Goal: Check status: Check status

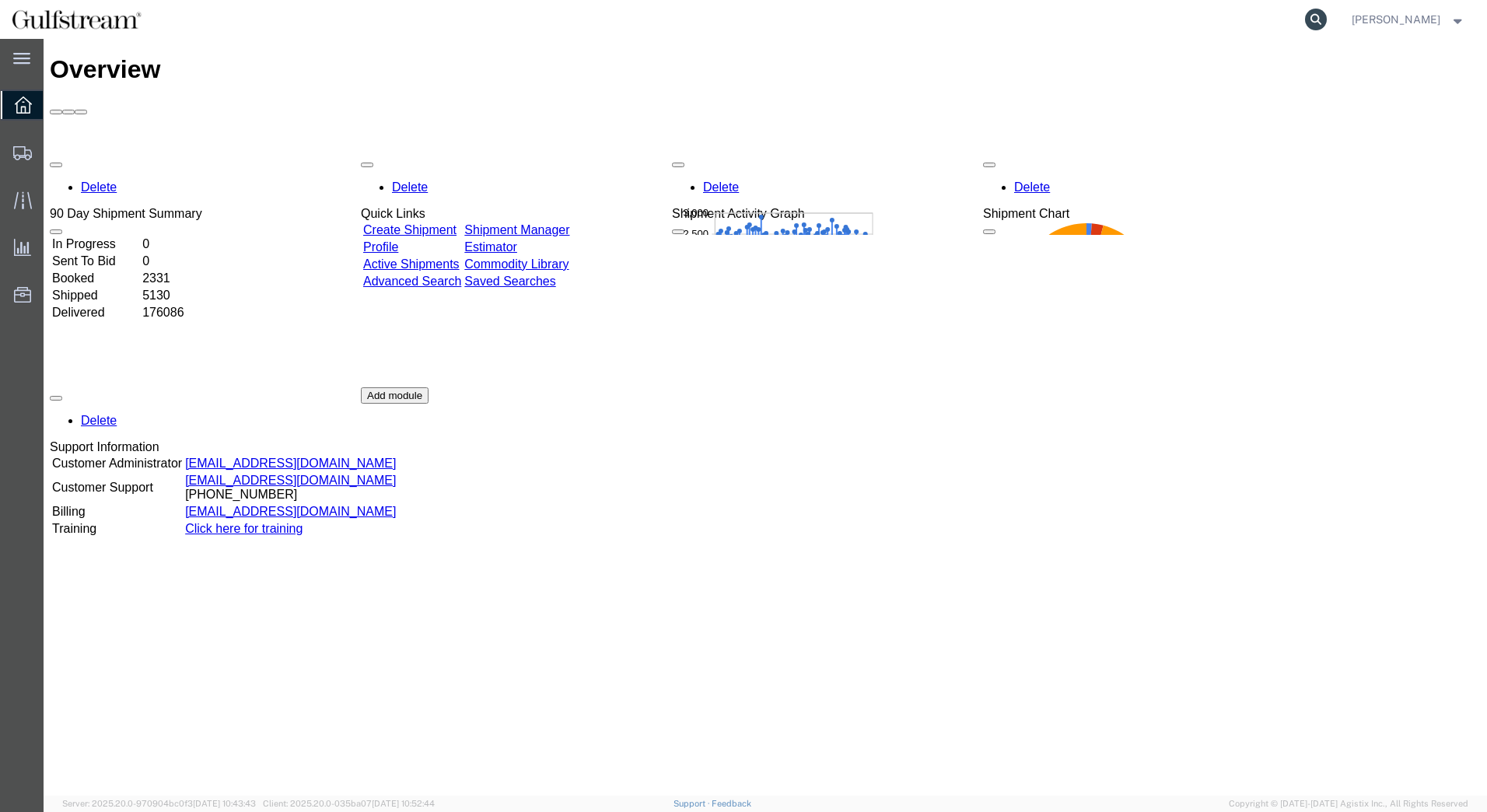
click at [1327, 17] on icon at bounding box center [1316, 20] width 22 height 22
click at [1048, 32] on input "search" at bounding box center [1068, 20] width 473 height 38
paste input "6179930890"
type input "6179930890"
click at [1329, 13] on form "6179930890" at bounding box center [1080, 20] width 498 height 39
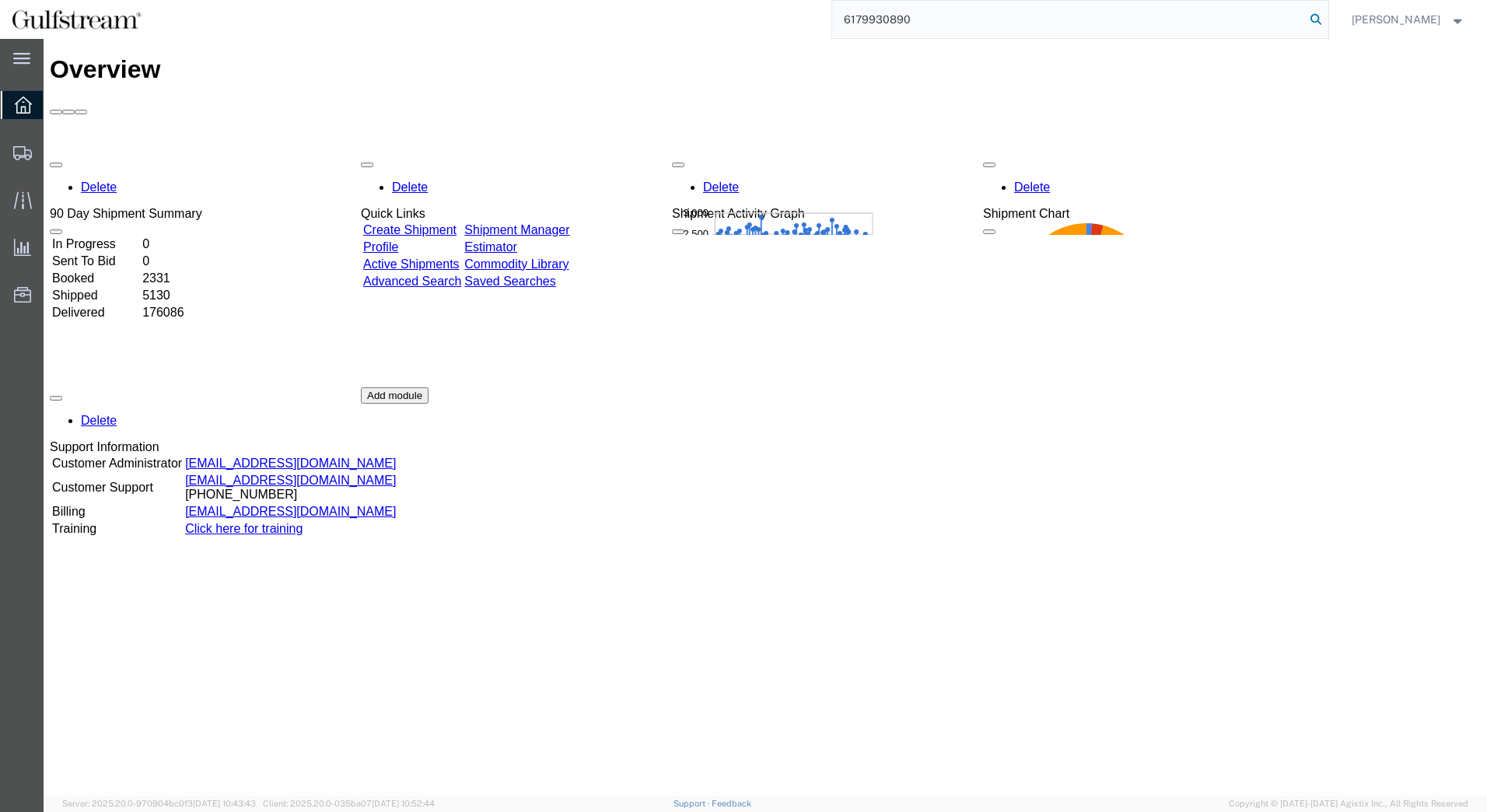
click at [1327, 16] on icon at bounding box center [1316, 20] width 22 height 22
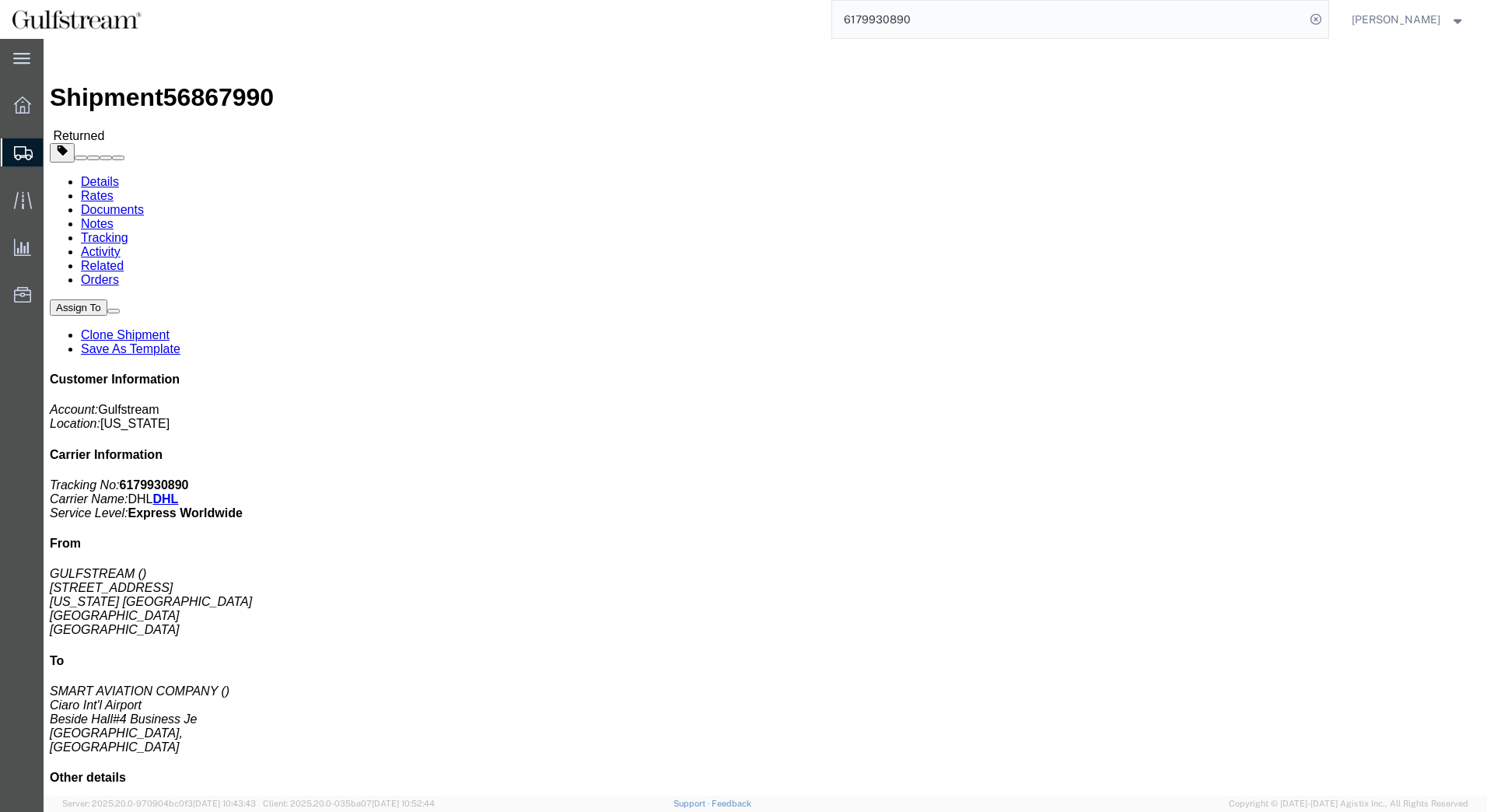
click div "1 Your Packaging Total weight: 100.00 LBS Dimensions: L x W x H IN Devices: MAI…"
click link "Tracking"
